Goal: Task Accomplishment & Management: Manage account settings

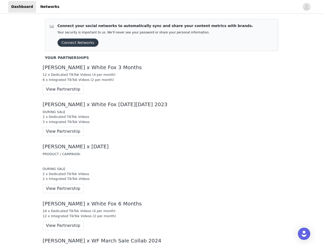
click at [161, 123] on div "DURING SALE 2 x Dedicated TikTok Videos 3 x Integrated TikTok Videos" at bounding box center [162, 117] width 238 height 15
click at [161, 7] on div at bounding box center [180, 7] width 237 height 12
click at [306, 7] on icon "avatar" at bounding box center [306, 7] width 5 height 8
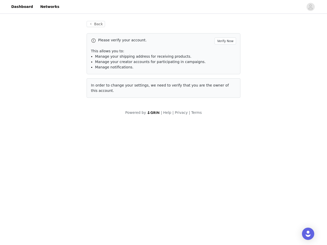
click at [76, 43] on div "Back Please verify your account. Verify Now This allows you to: Manage your shi…" at bounding box center [163, 68] width 327 height 107
click at [61, 89] on div "Back Please verify your account. Verify Now This allows you to: Manage your shi…" at bounding box center [163, 68] width 327 height 107
click at [61, 132] on body "Dashboard Networks Back Please verify your account. Verify Now This allows you …" at bounding box center [163, 122] width 327 height 245
click at [61, 189] on body "Dashboard Networks Back Please verify your account. Verify Now This allows you …" at bounding box center [163, 122] width 327 height 245
click at [61, 226] on body "Dashboard Networks Back Please verify your account. Verify Now This allows you …" at bounding box center [163, 122] width 327 height 245
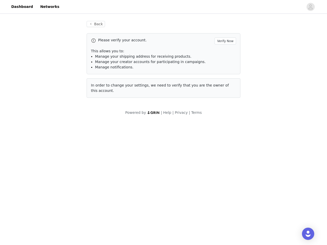
click at [304, 234] on div "Open Intercom Messenger" at bounding box center [308, 234] width 12 height 12
